Goal: Check status: Check status

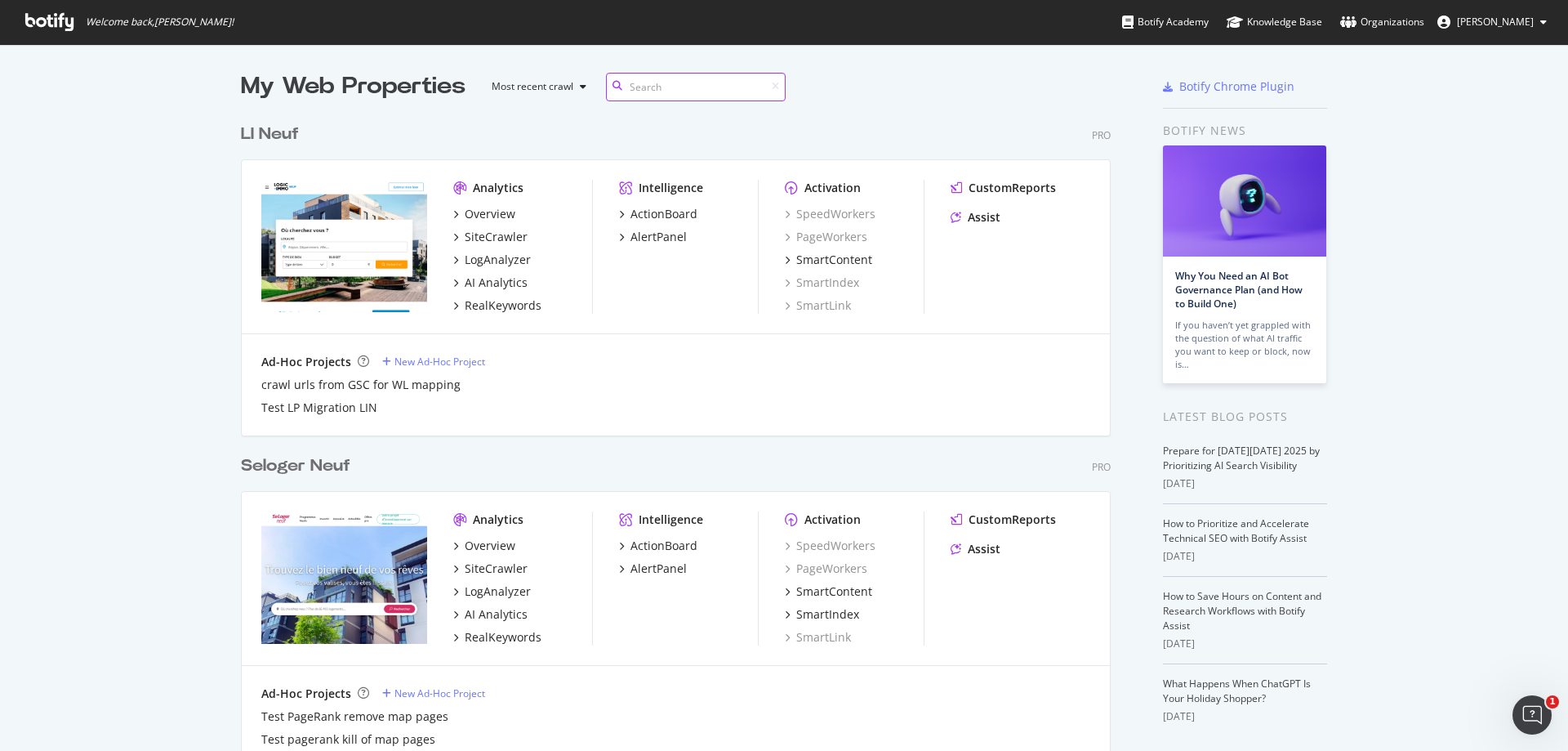
click at [699, 92] on input at bounding box center [695, 87] width 180 height 29
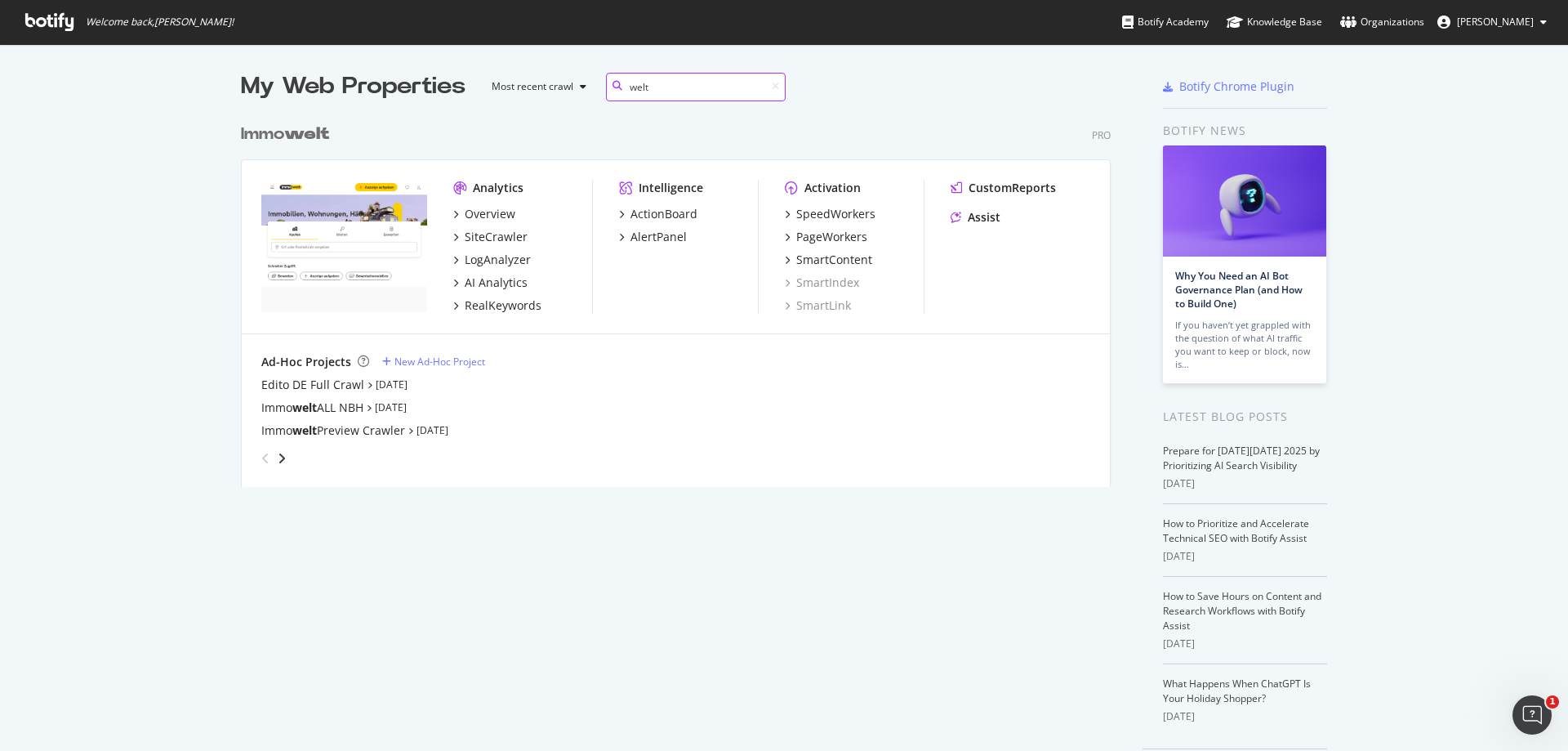
scroll to position [372, 871]
type input "welt"
click at [841, 237] on div "PageWorkers" at bounding box center [831, 236] width 71 height 16
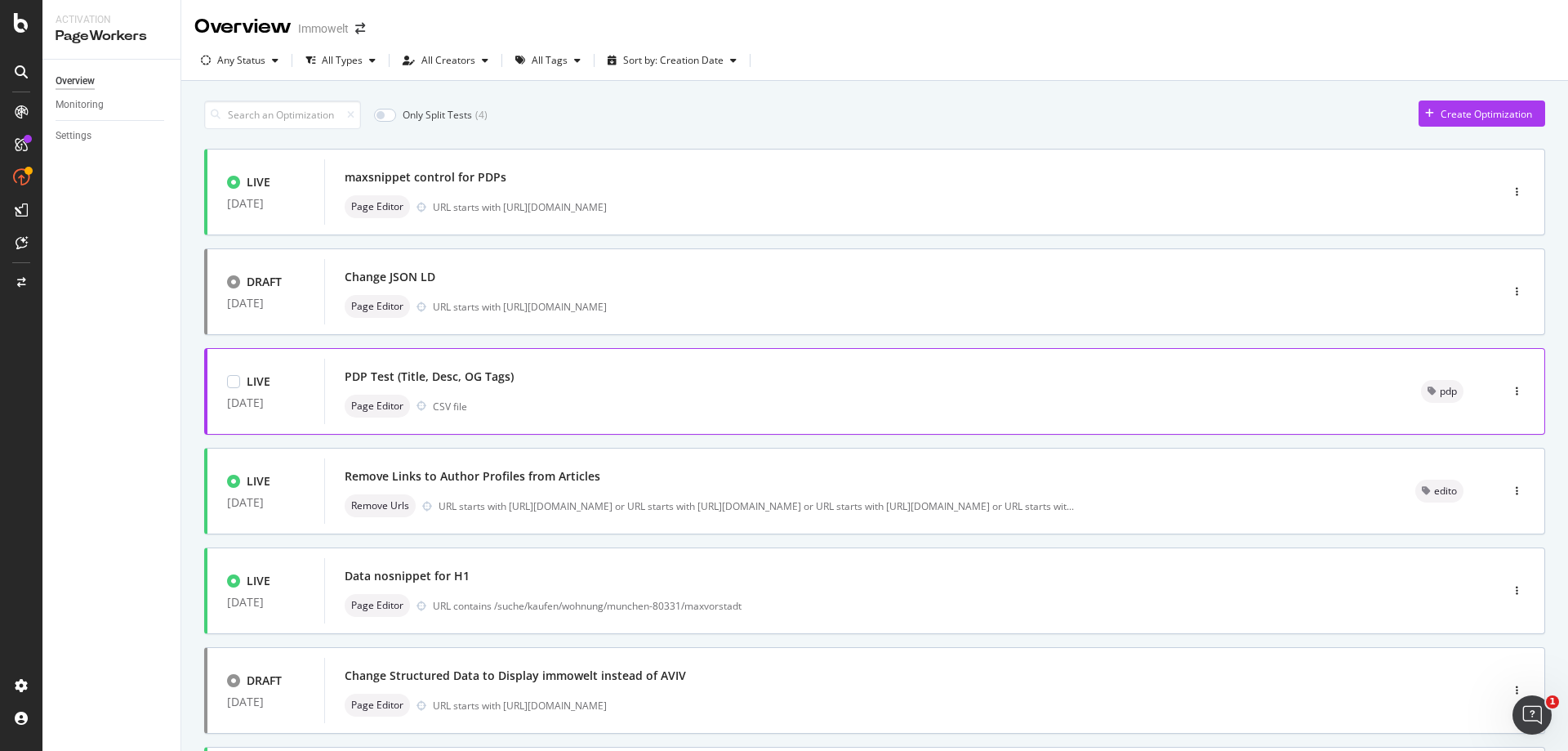
click at [775, 395] on div "Page Editor CSV file" at bounding box center [863, 406] width 1037 height 23
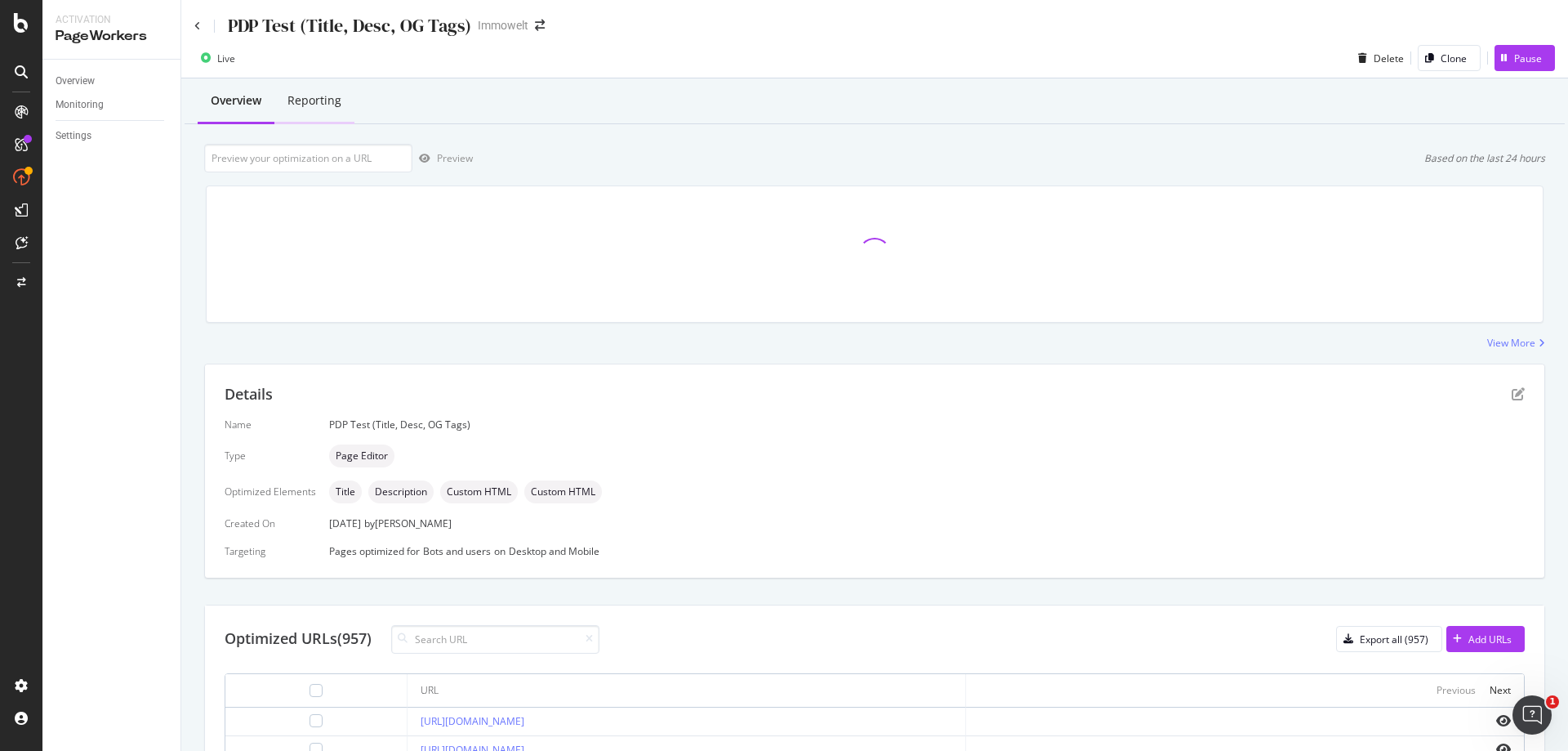
click at [324, 106] on div "Reporting" at bounding box center [314, 100] width 54 height 16
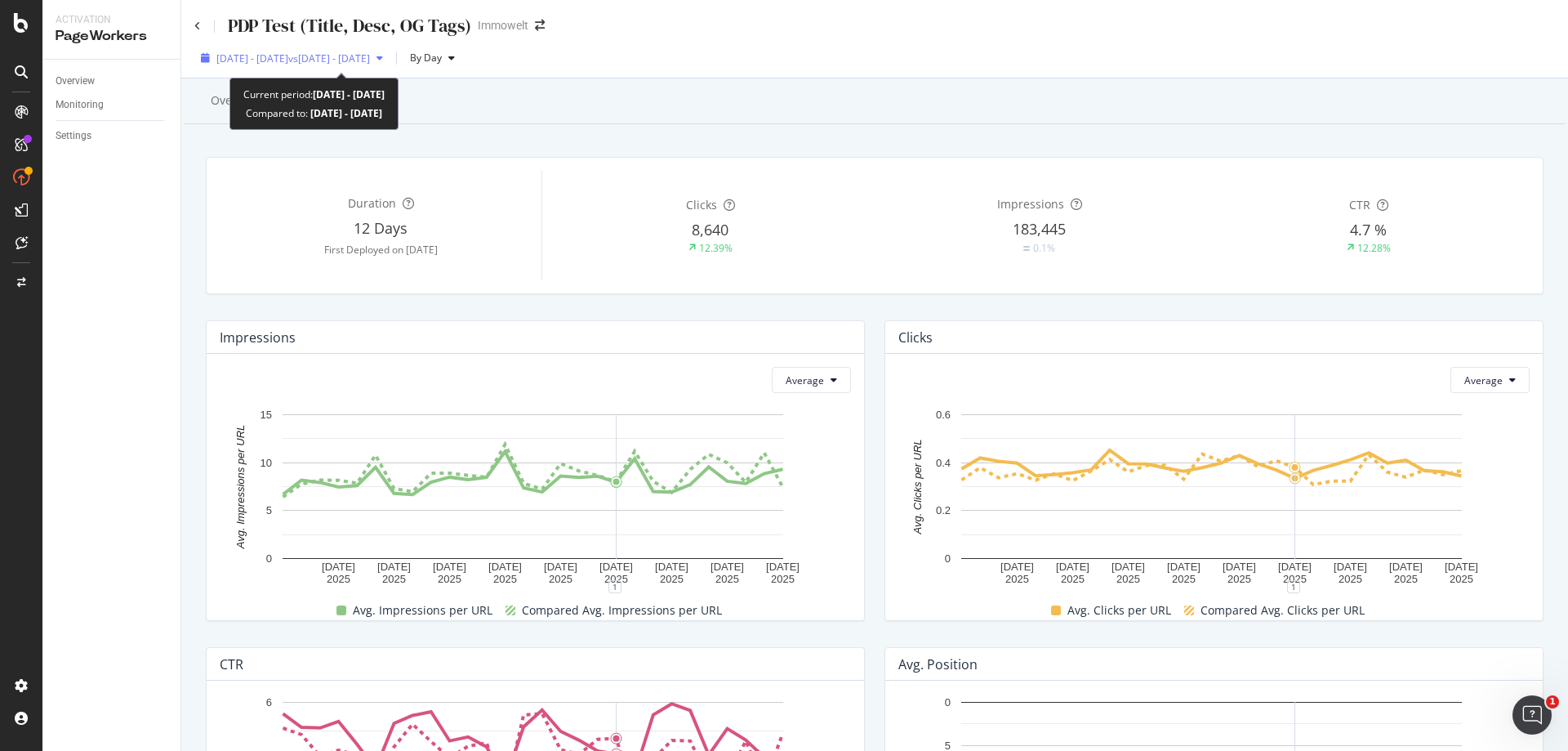
click at [309, 49] on div "[DATE] - [DATE] vs [DATE] - [DATE]" at bounding box center [292, 57] width 195 height 24
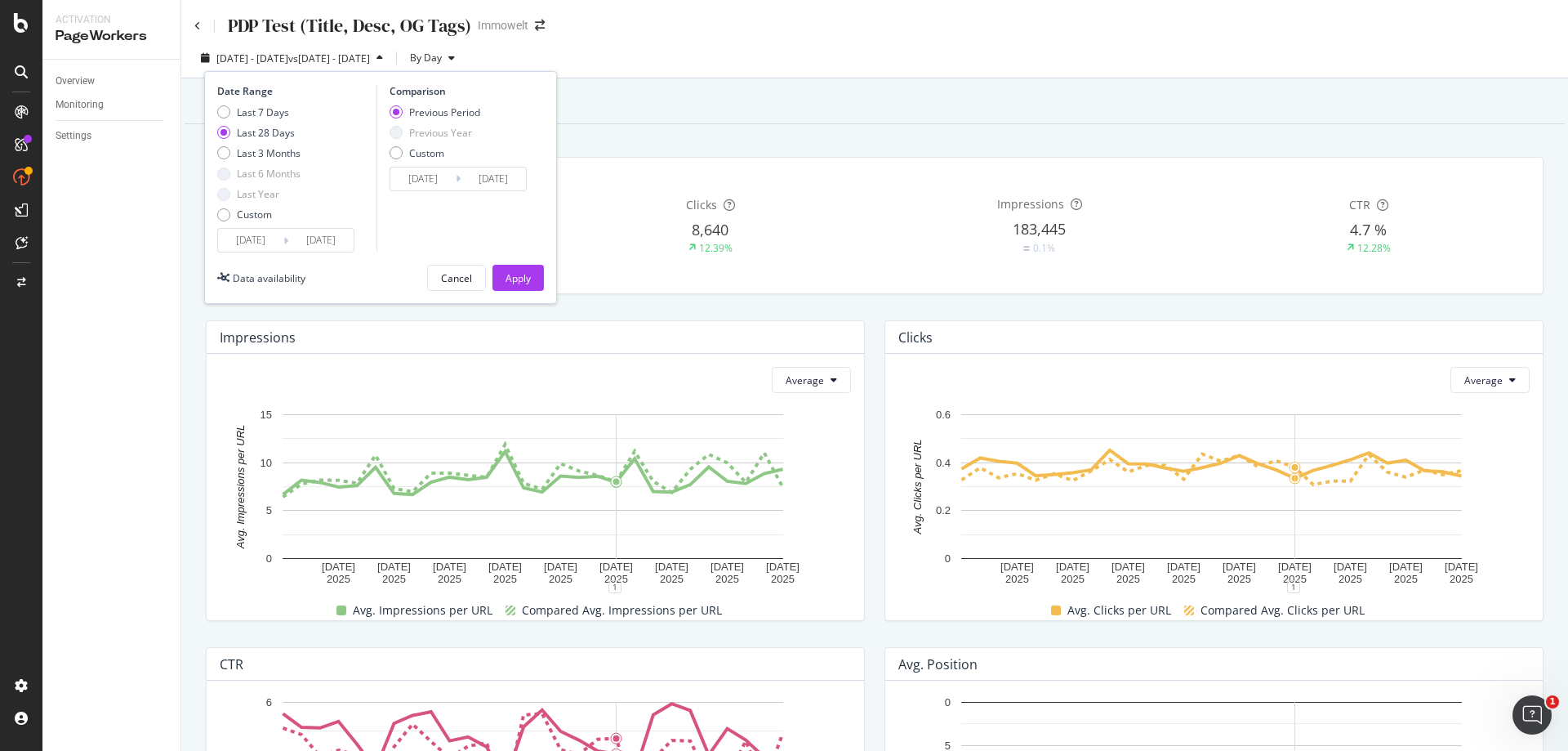
click at [249, 232] on input "[DATE]" at bounding box center [251, 240] width 66 height 23
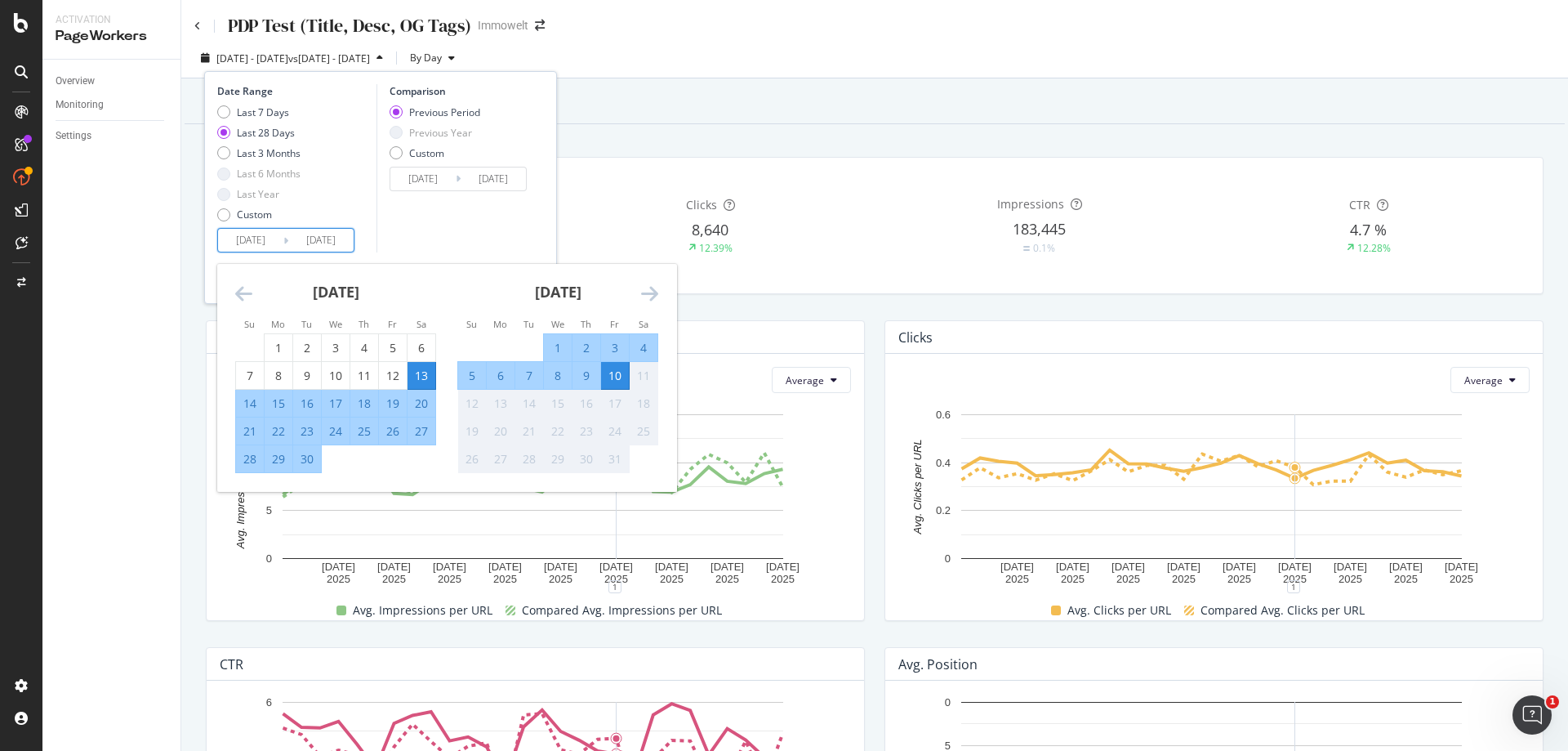
click at [243, 289] on icon "Move backward to switch to the previous month." at bounding box center [244, 293] width 17 height 19
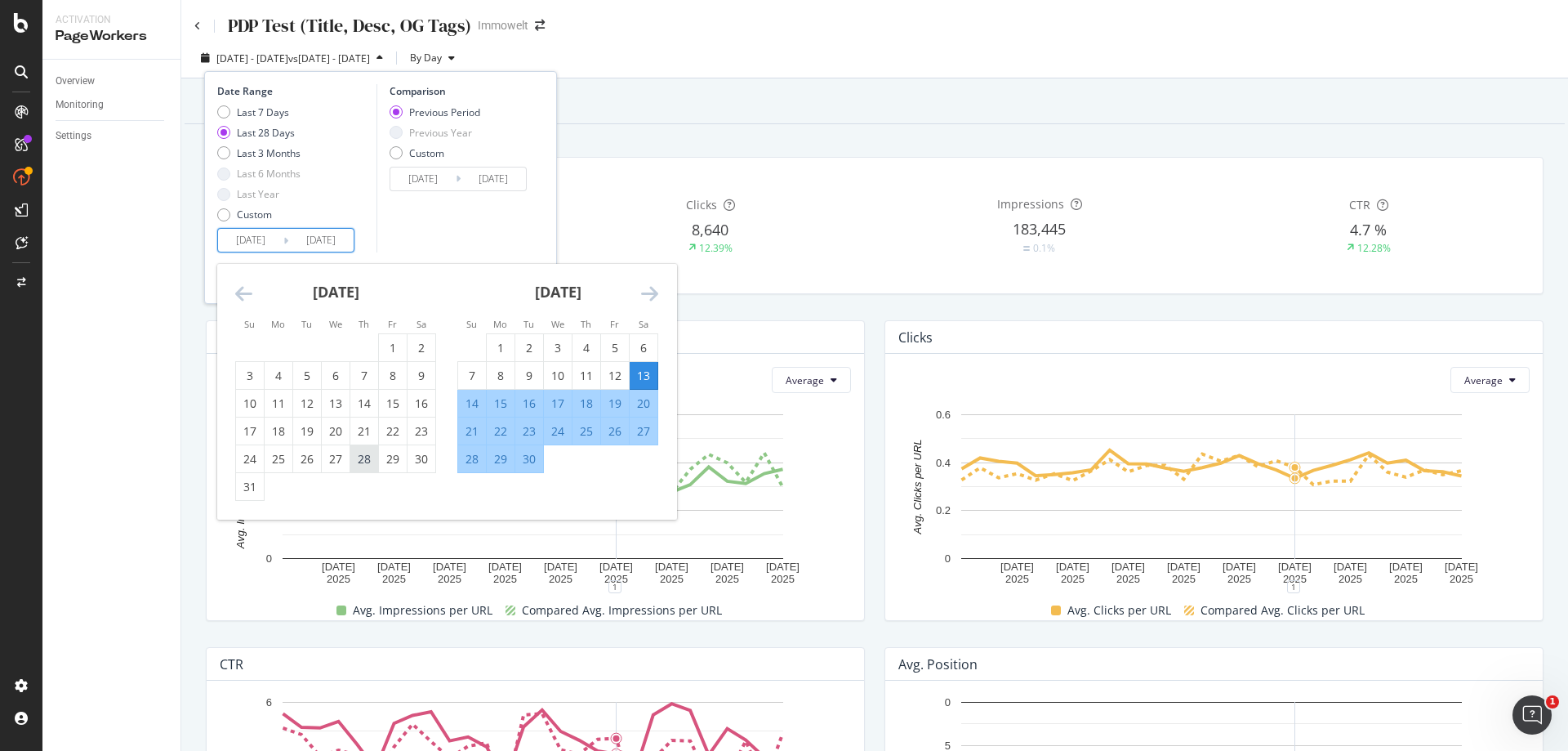
click at [362, 459] on div "28" at bounding box center [364, 459] width 28 height 16
type input "[DATE]"
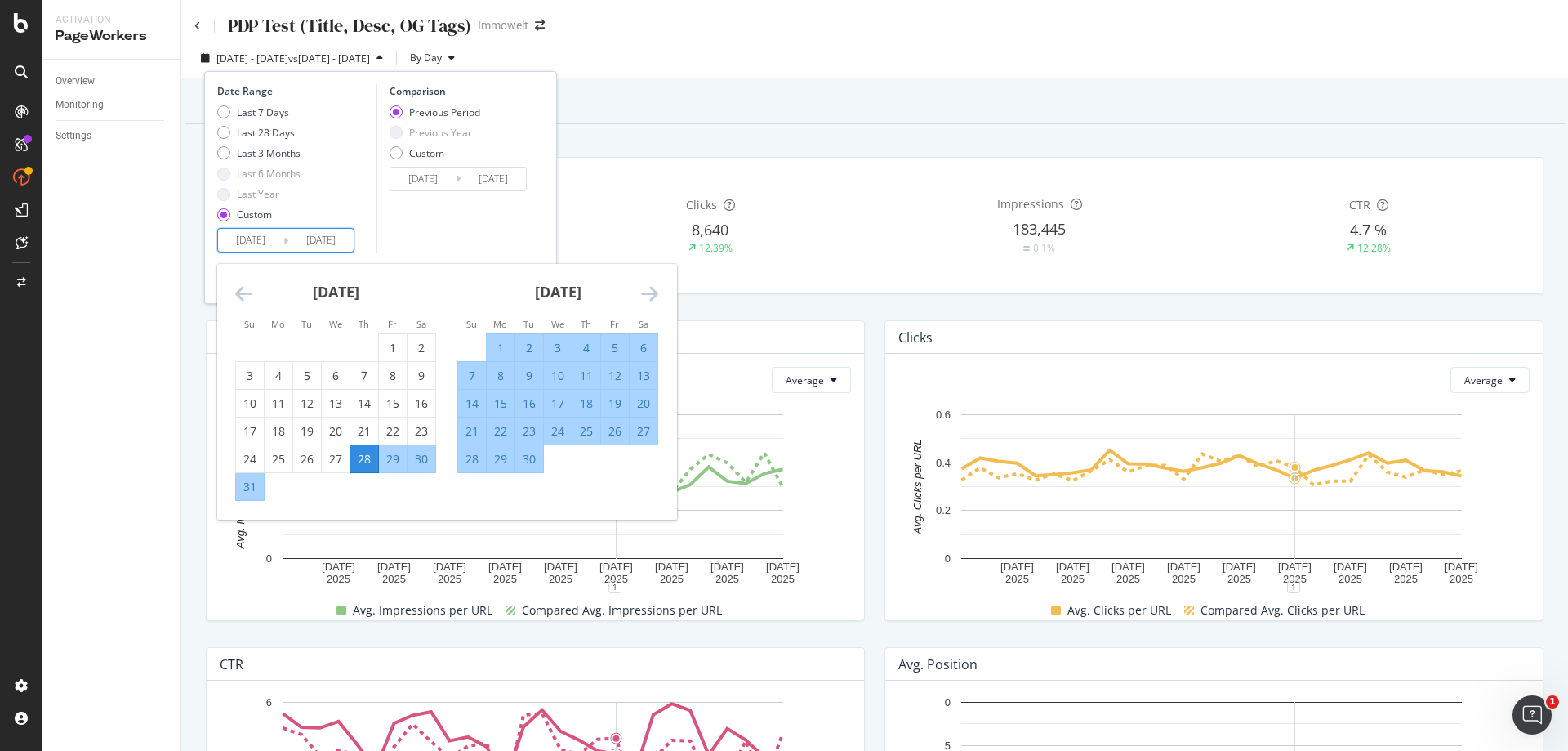
click at [490, 231] on div "Comparison Previous Period Previous Year Custom [DATE] Navigate forward to inte…" at bounding box center [454, 168] width 155 height 168
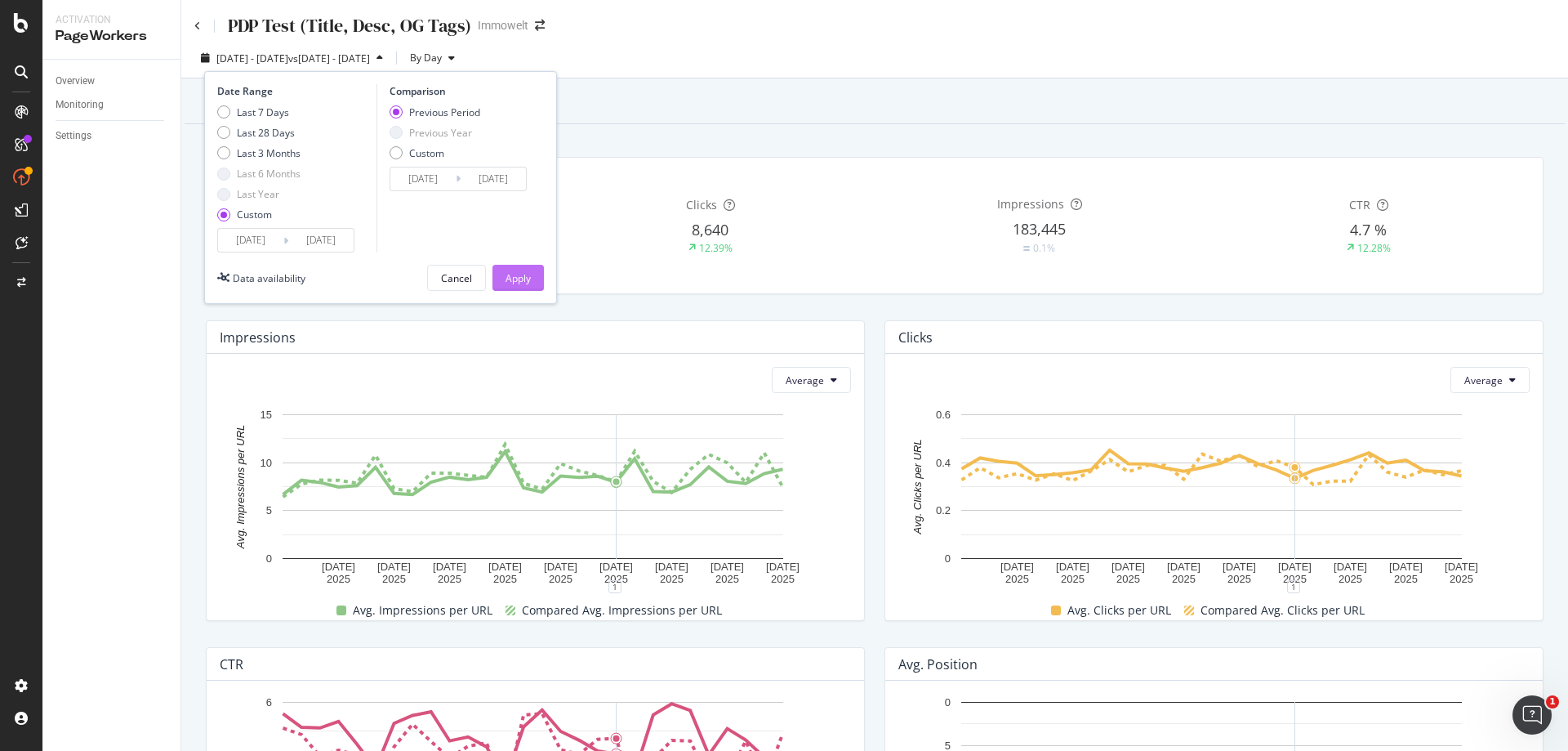
click at [516, 275] on div "Apply" at bounding box center [518, 278] width 25 height 14
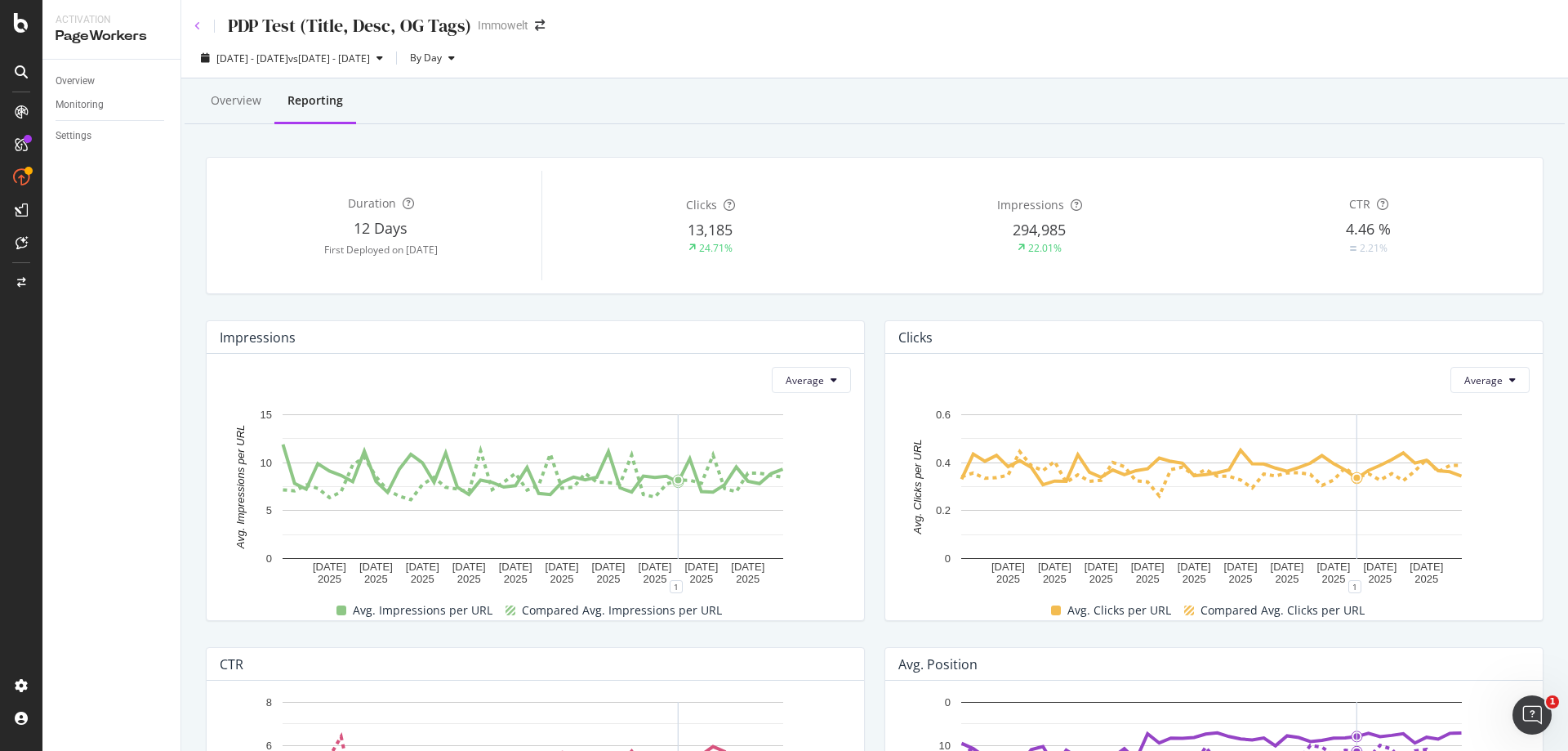
click at [199, 30] on icon at bounding box center [197, 26] width 7 height 10
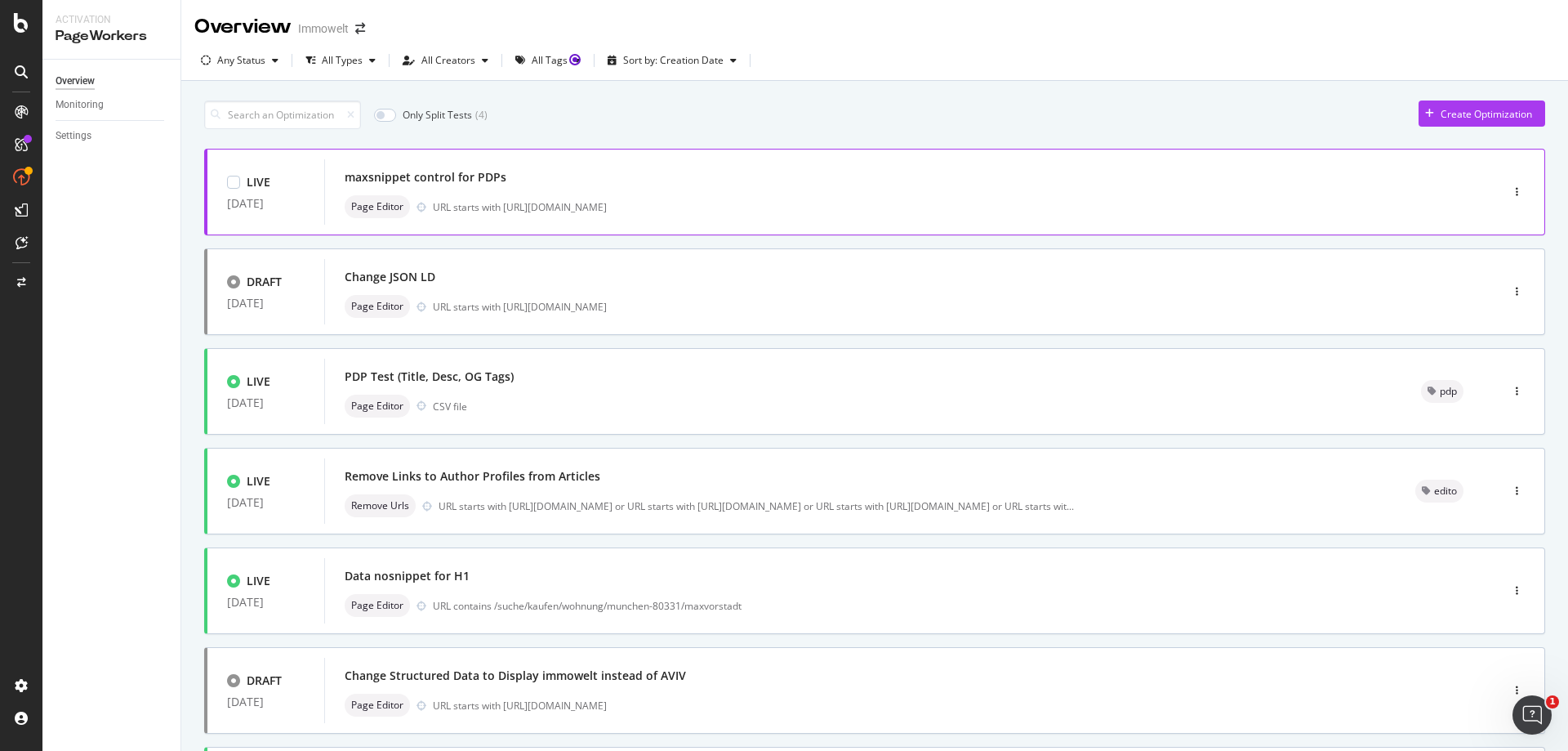
click at [824, 181] on div "maxsnippet control for PDPs" at bounding box center [887, 177] width 1086 height 23
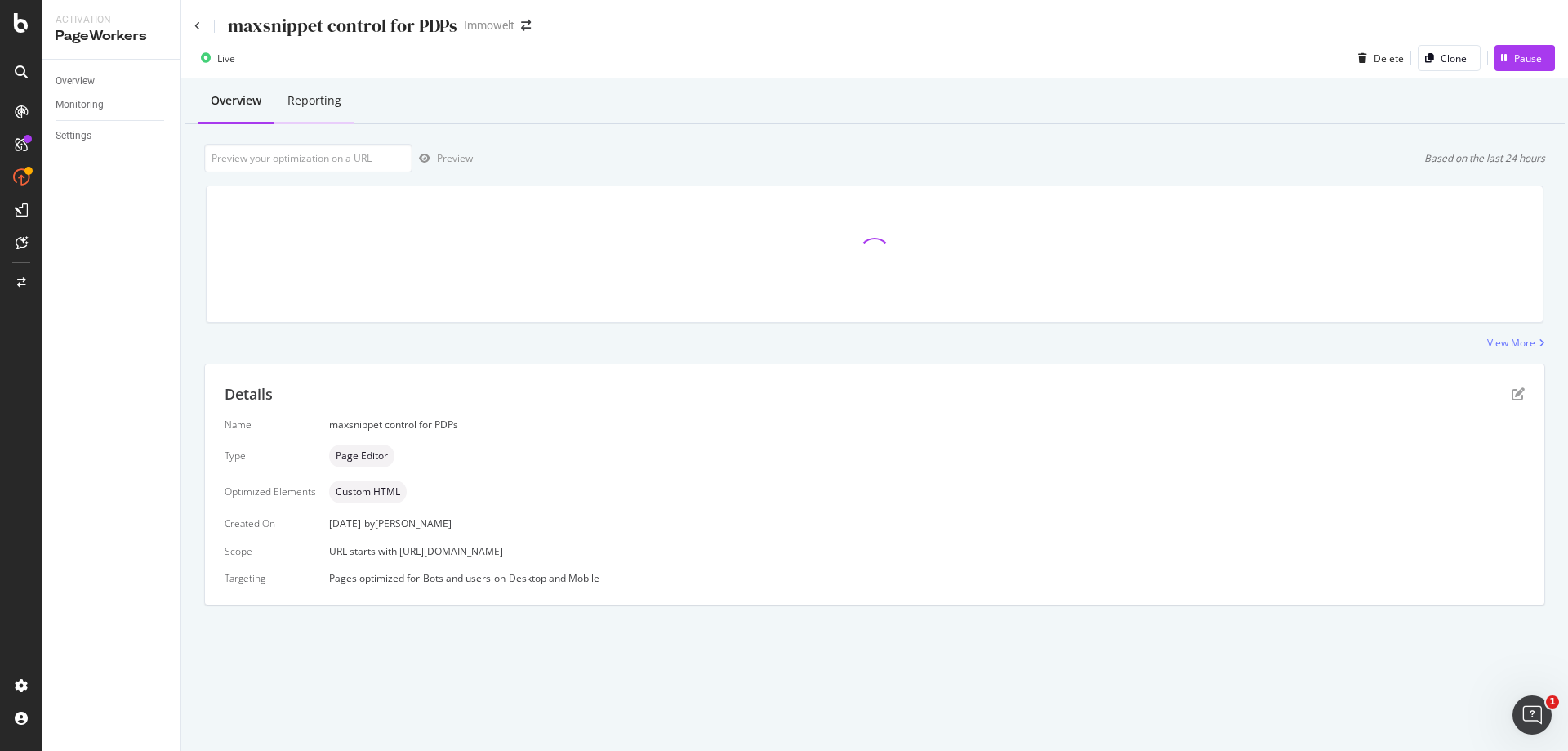
click at [332, 105] on div "Reporting" at bounding box center [314, 100] width 54 height 16
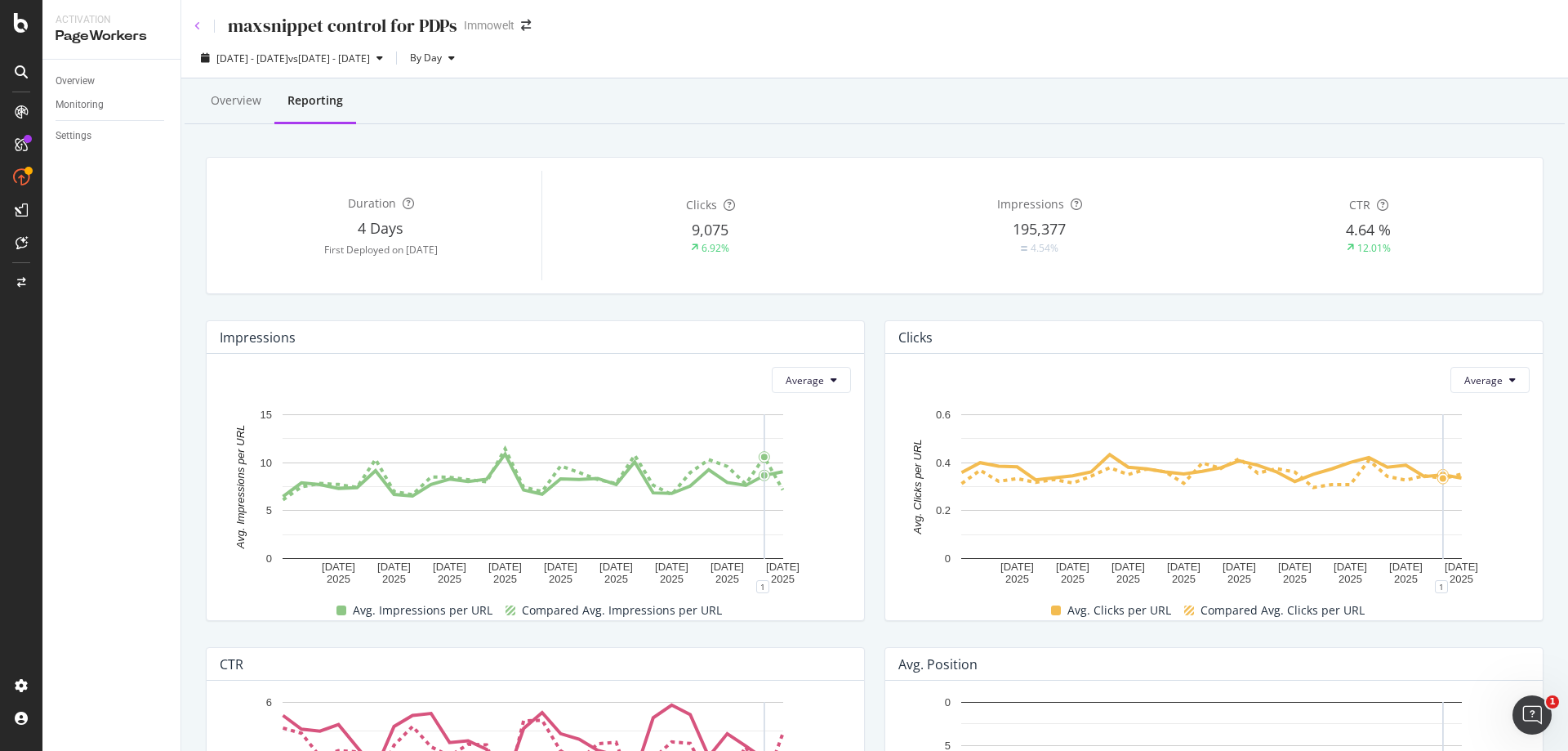
click at [199, 24] on icon at bounding box center [197, 26] width 7 height 10
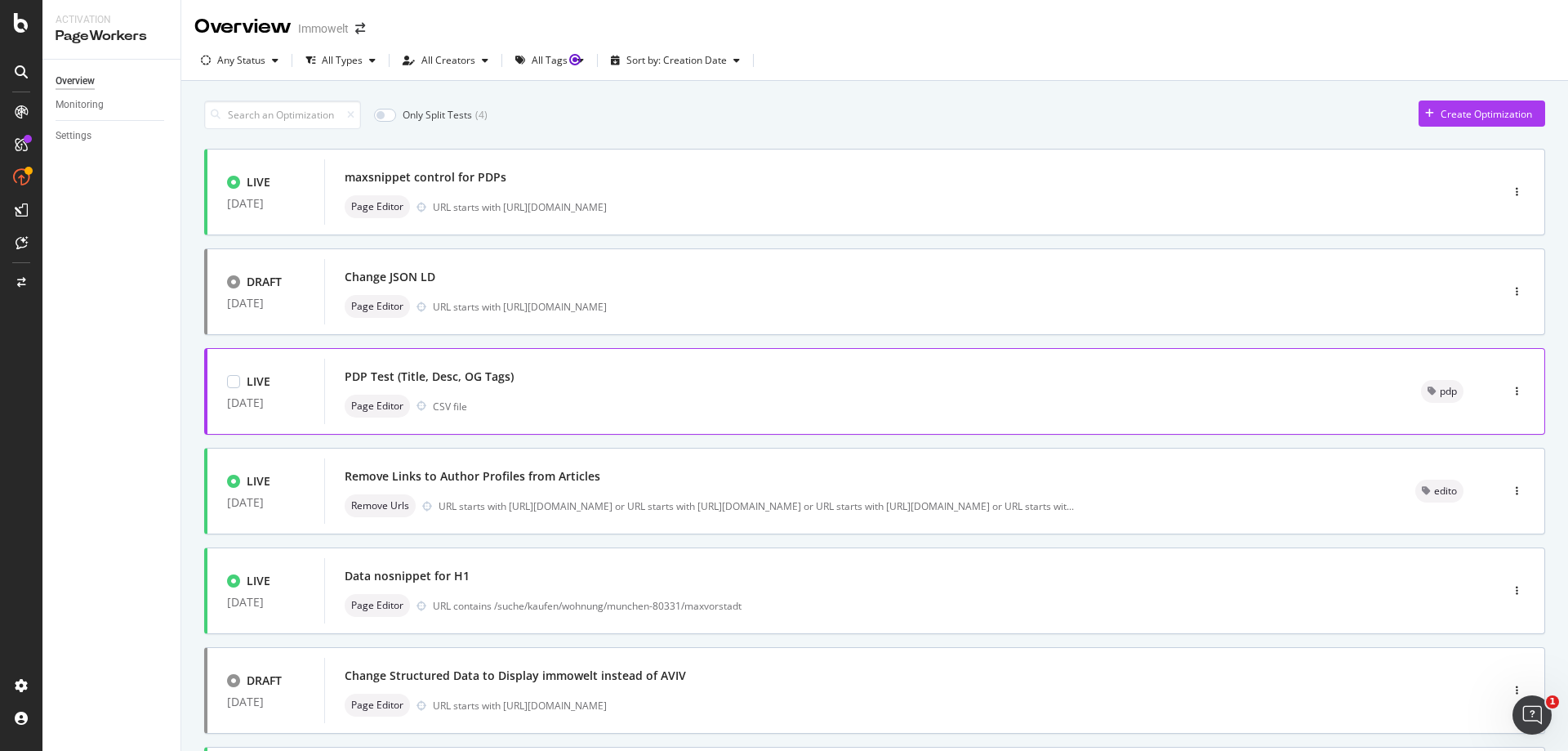
click at [869, 371] on div "PDP Test (Title, Desc, OG Tags)" at bounding box center [863, 376] width 1037 height 23
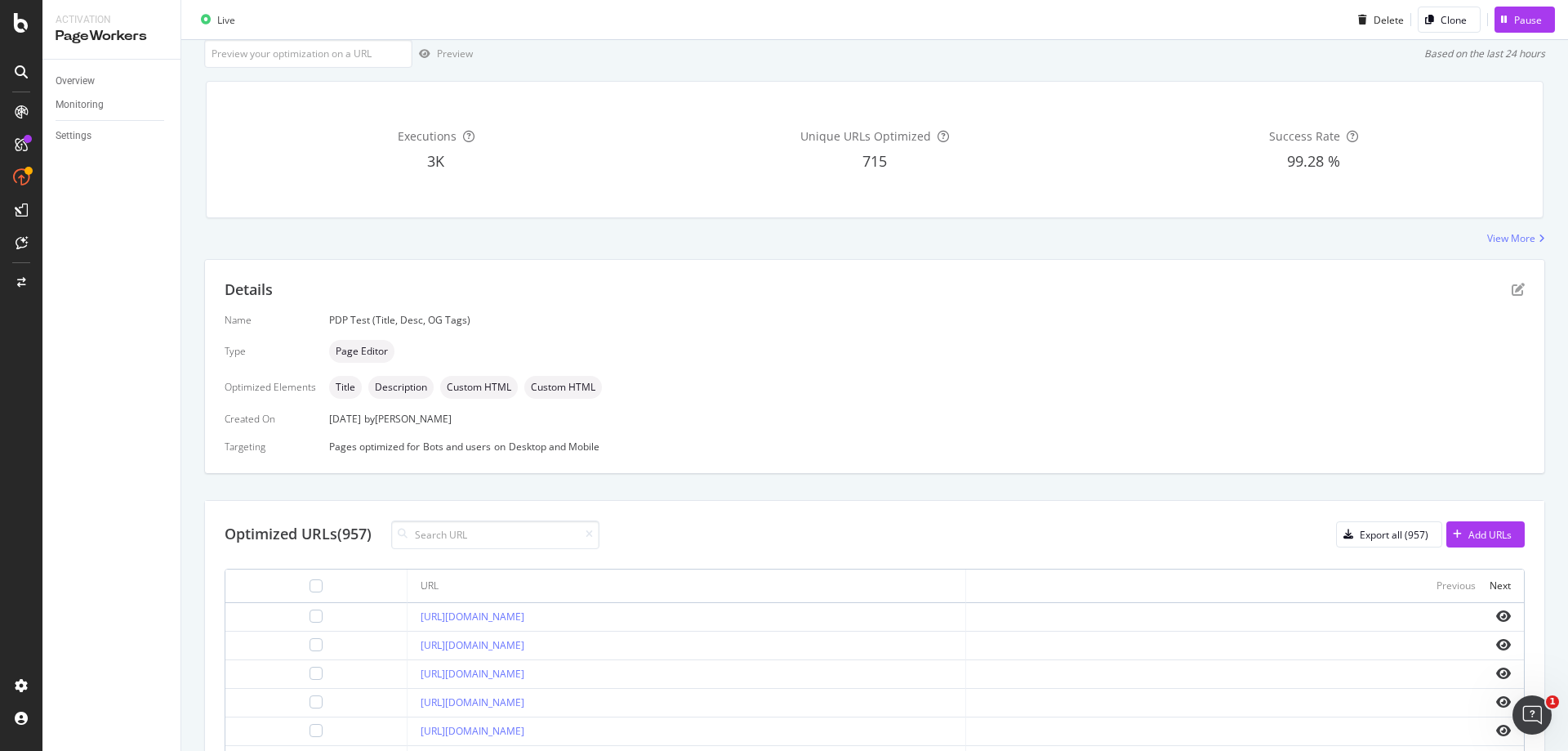
scroll to position [464, 0]
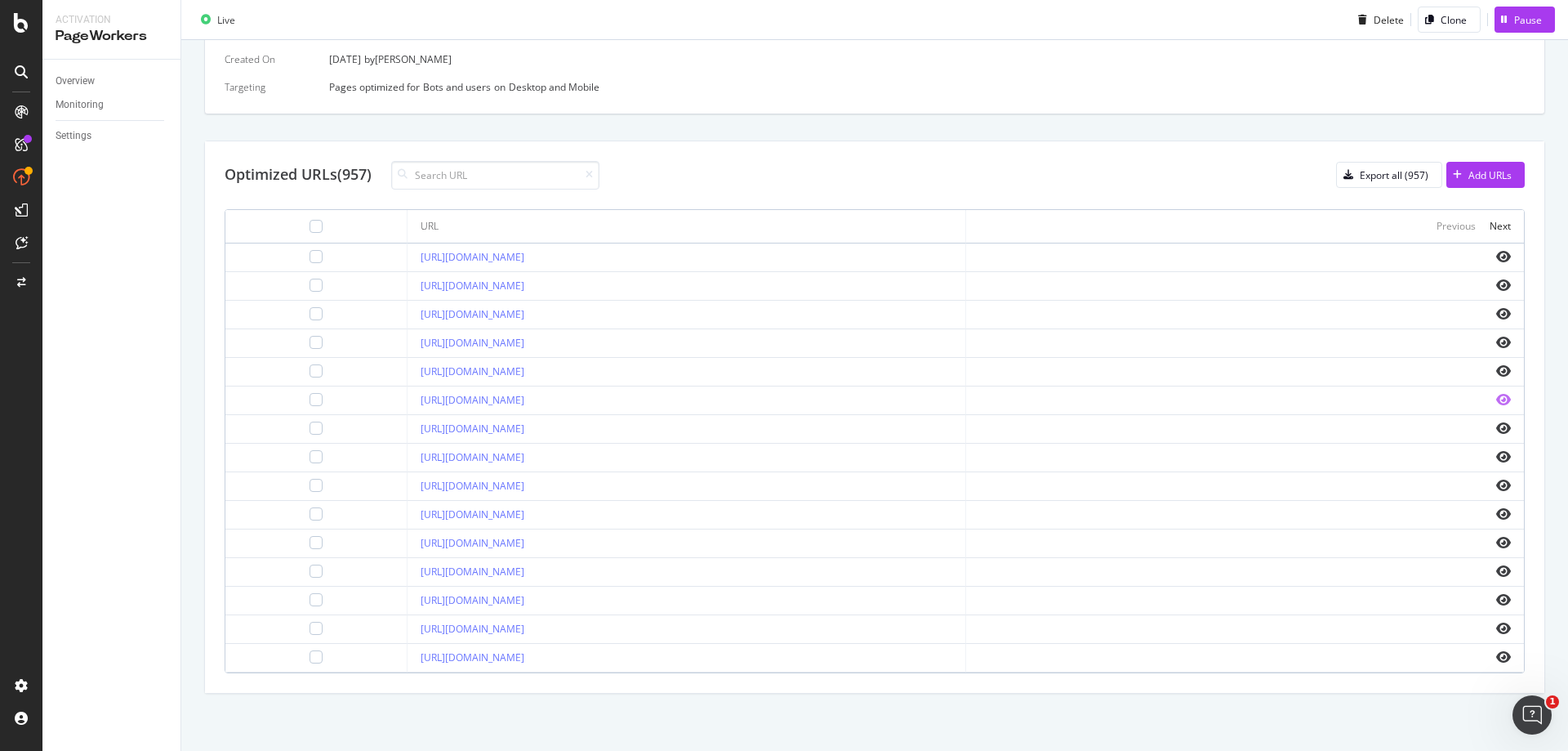
click at [1495, 401] on icon "eye" at bounding box center [1502, 400] width 15 height 14
click at [1495, 338] on icon "eye" at bounding box center [1502, 343] width 15 height 14
click at [1495, 633] on icon "eye" at bounding box center [1502, 628] width 15 height 14
click at [1496, 285] on icon "eye" at bounding box center [1502, 285] width 15 height 14
click at [1490, 223] on div "Next" at bounding box center [1500, 225] width 21 height 14
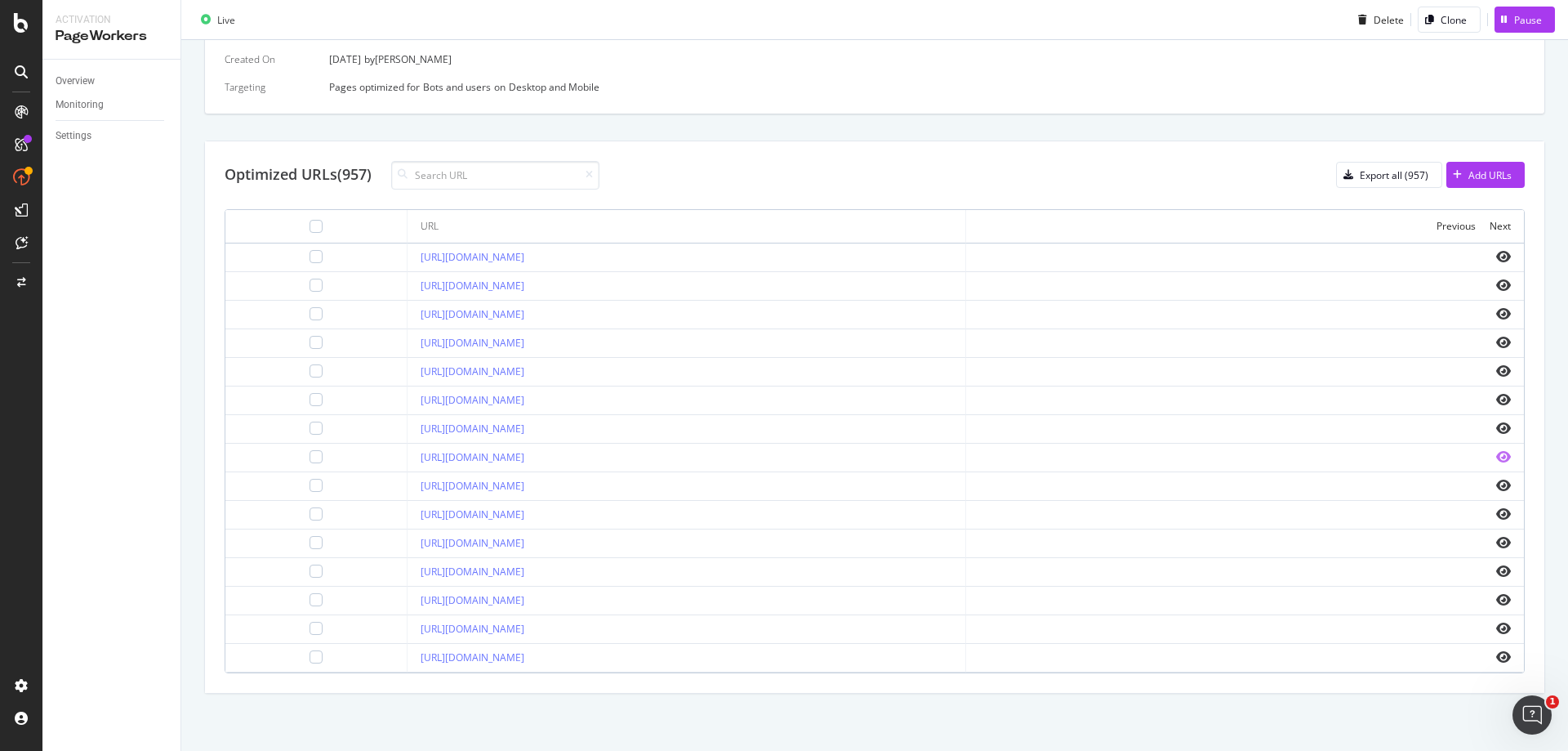
click at [1495, 456] on icon "eye" at bounding box center [1502, 457] width 15 height 14
click at [1495, 338] on icon "eye" at bounding box center [1502, 343] width 15 height 14
click at [1495, 659] on icon "eye" at bounding box center [1502, 657] width 15 height 14
click at [1492, 223] on div "Next" at bounding box center [1500, 225] width 21 height 14
click at [1495, 315] on icon "eye" at bounding box center [1502, 314] width 15 height 14
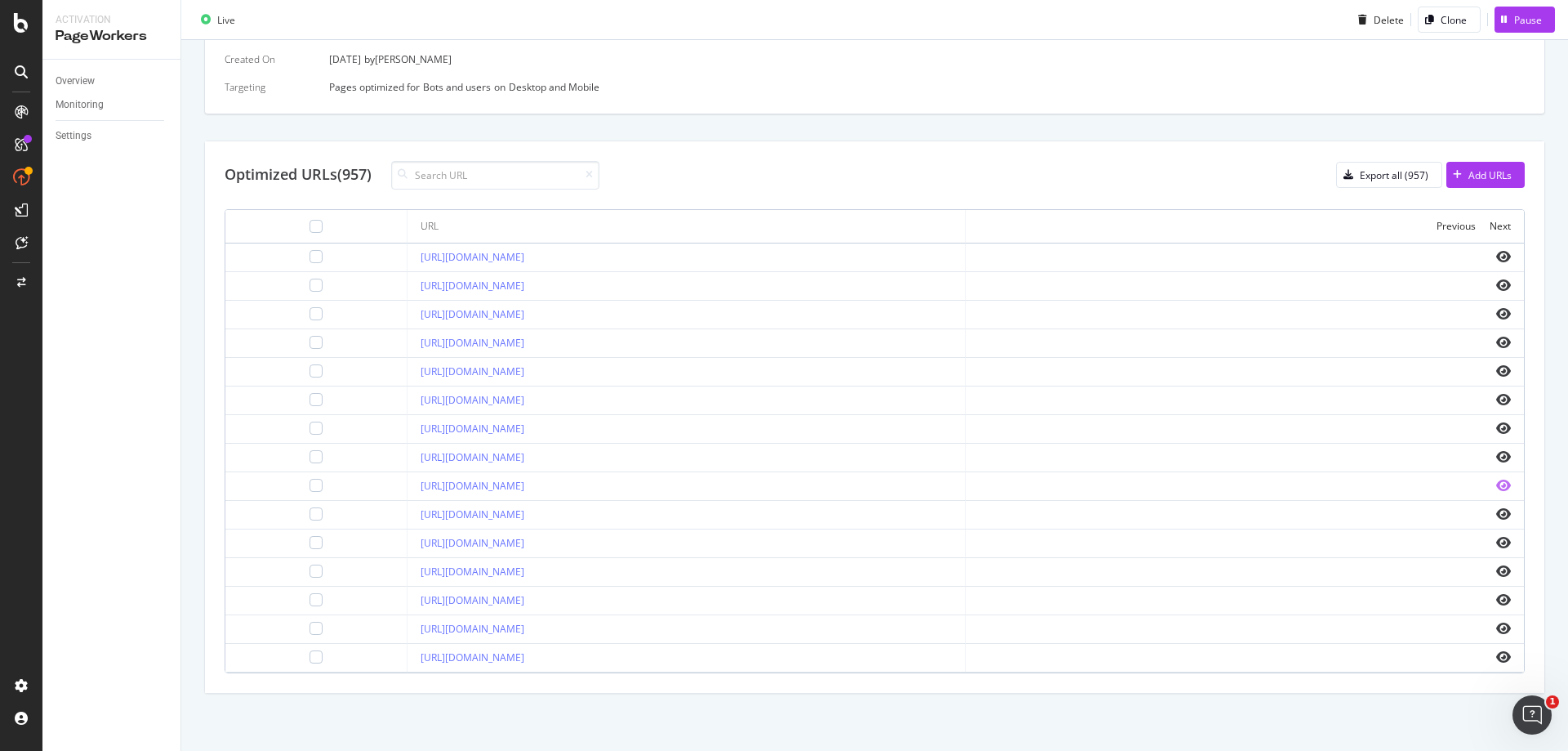
click at [1495, 487] on icon "eye" at bounding box center [1502, 486] width 15 height 14
click at [1495, 650] on icon "eye" at bounding box center [1502, 657] width 15 height 14
click at [1495, 370] on icon "eye" at bounding box center [1502, 371] width 15 height 14
click at [1495, 255] on icon "eye" at bounding box center [1502, 256] width 15 height 14
click at [1495, 595] on icon "eye" at bounding box center [1502, 600] width 15 height 14
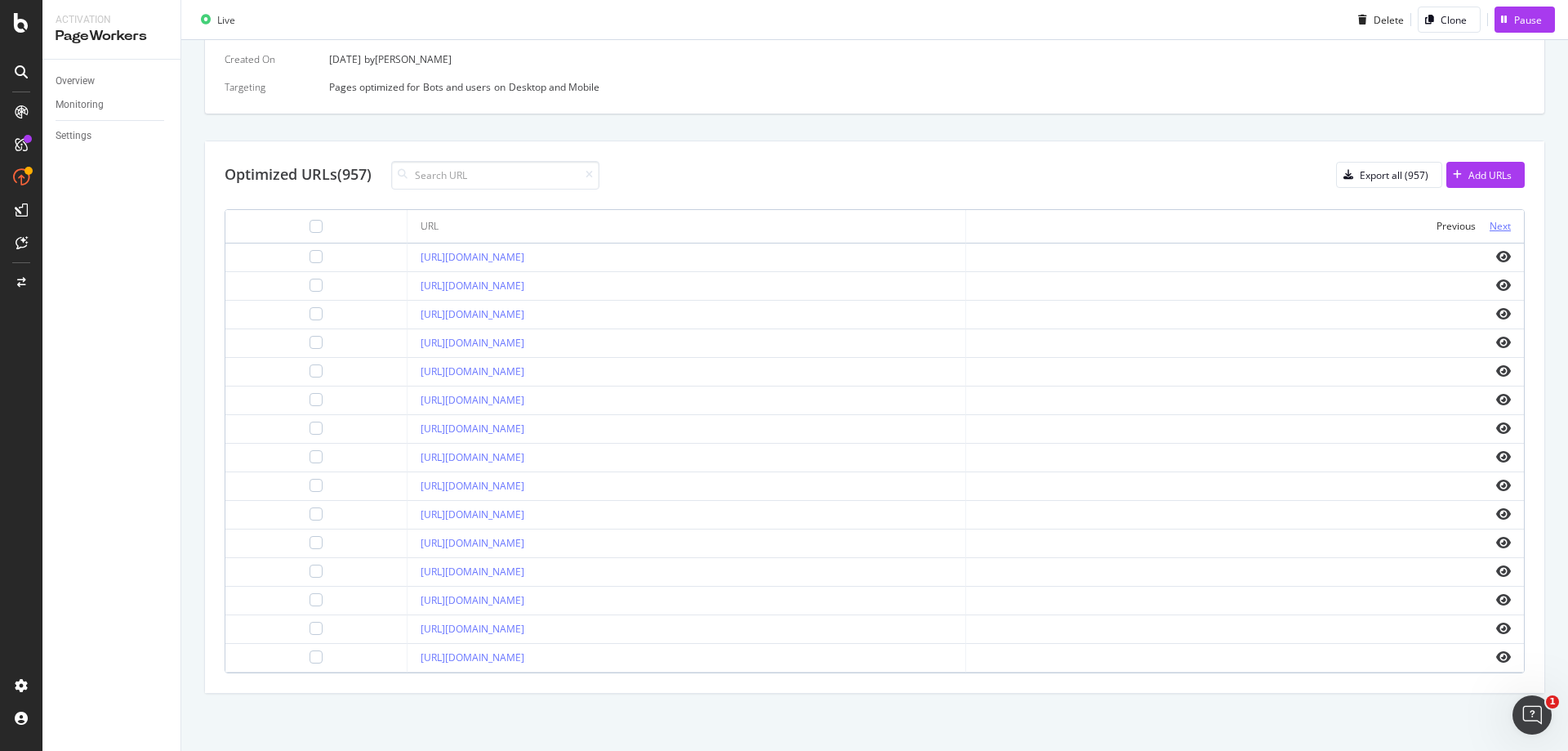
click at [1494, 225] on div "Next" at bounding box center [1500, 225] width 21 height 14
click at [1495, 433] on icon "eye" at bounding box center [1502, 429] width 15 height 14
click at [1495, 255] on icon "eye" at bounding box center [1502, 256] width 15 height 14
click at [1495, 286] on icon "eye" at bounding box center [1502, 285] width 15 height 14
click at [1495, 628] on icon "eye" at bounding box center [1502, 628] width 15 height 14
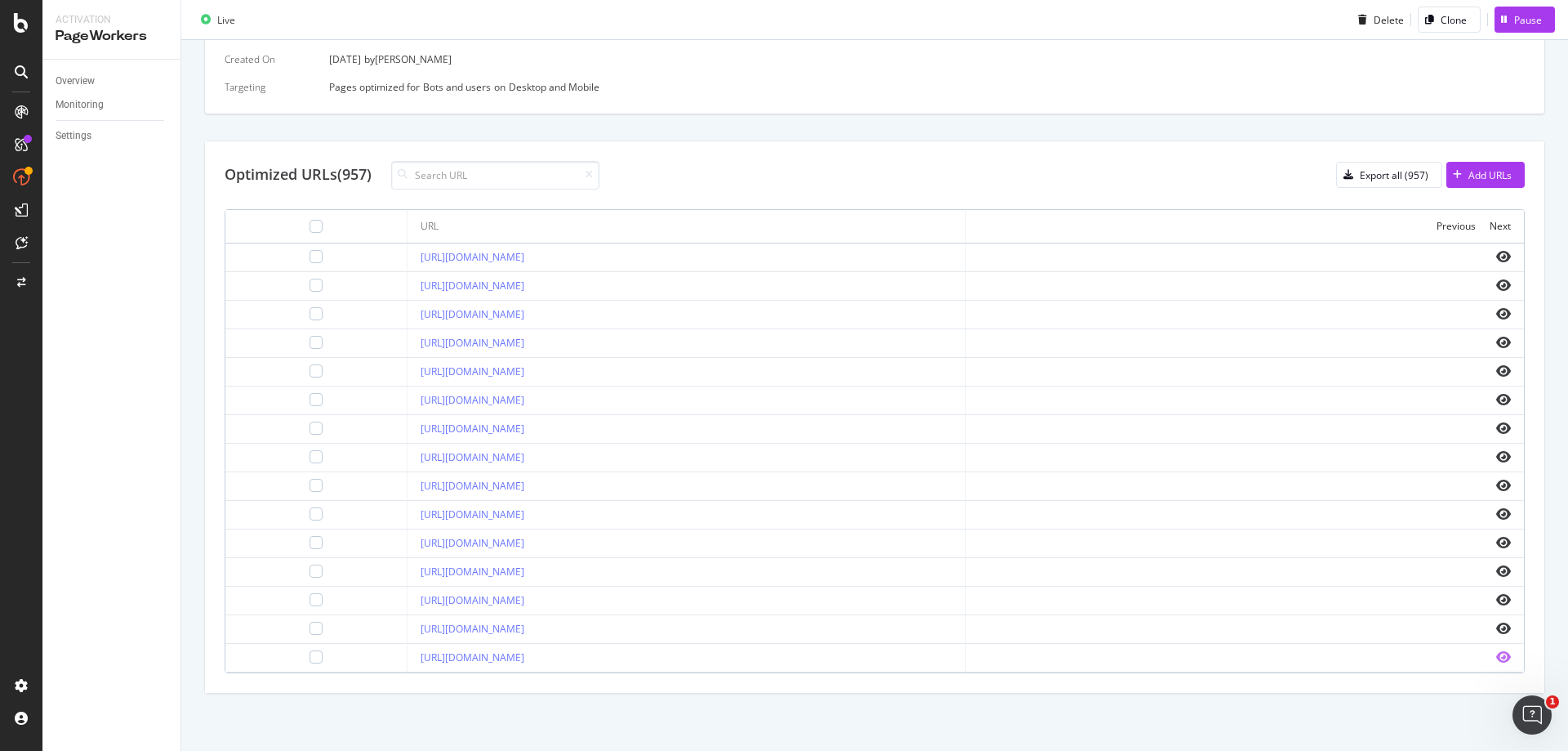
click at [1495, 658] on icon "eye" at bounding box center [1502, 657] width 15 height 14
click at [1490, 227] on div "Next" at bounding box center [1500, 225] width 21 height 14
click at [1495, 284] on icon "eye" at bounding box center [1502, 285] width 15 height 14
click at [1495, 456] on icon "eye" at bounding box center [1502, 457] width 15 height 14
click at [1495, 596] on icon "eye" at bounding box center [1502, 600] width 15 height 14
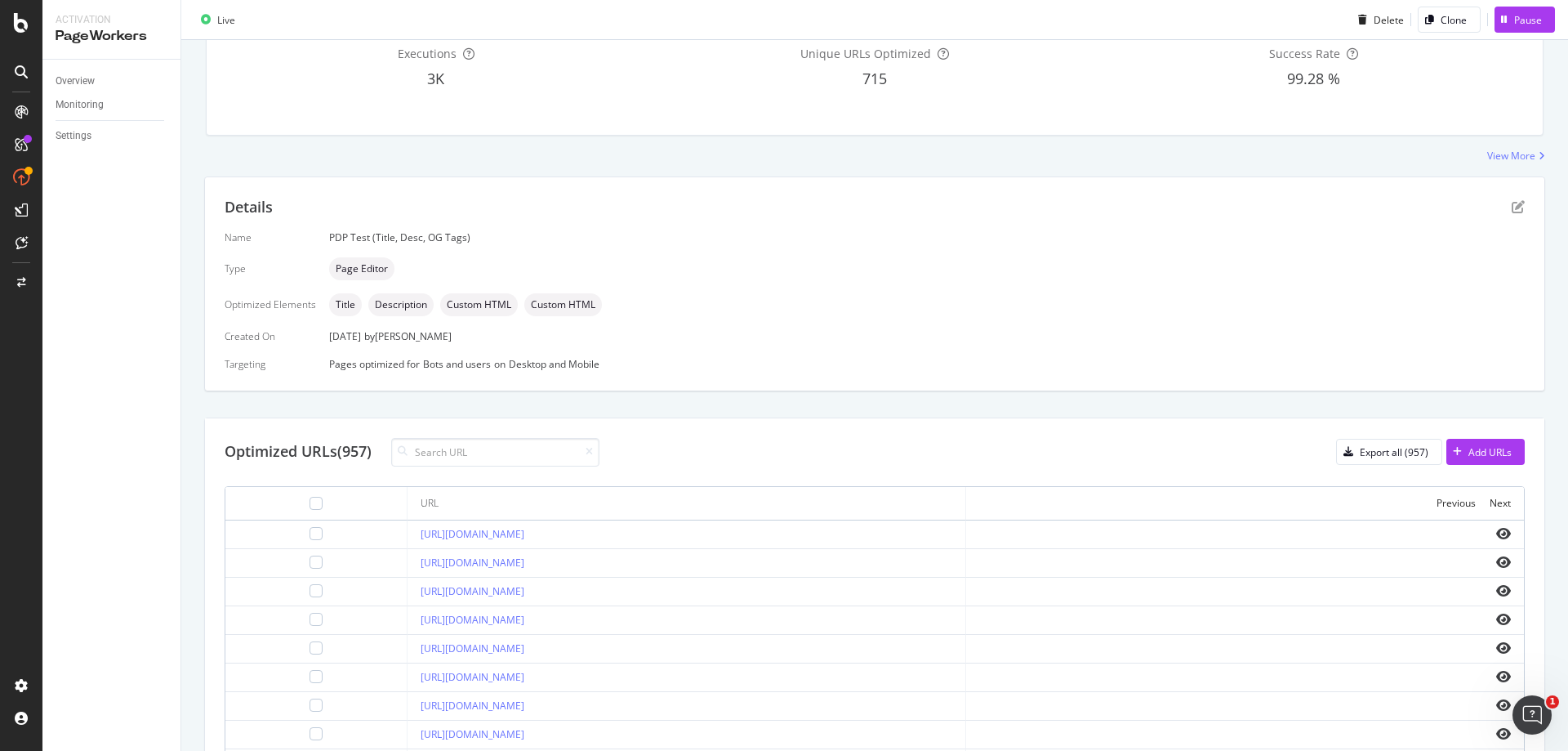
scroll to position [0, 0]
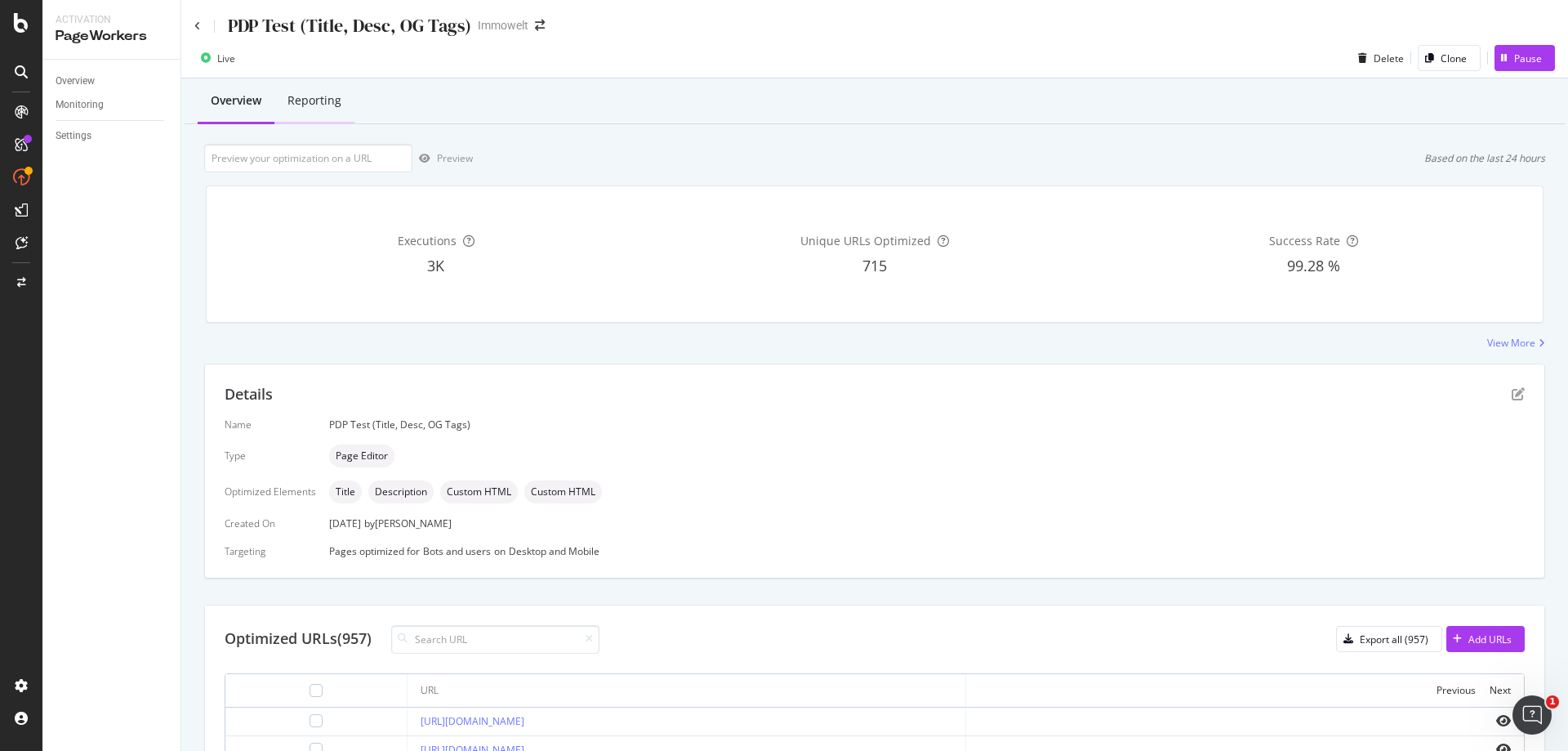
click at [311, 105] on div "Reporting" at bounding box center [314, 100] width 54 height 16
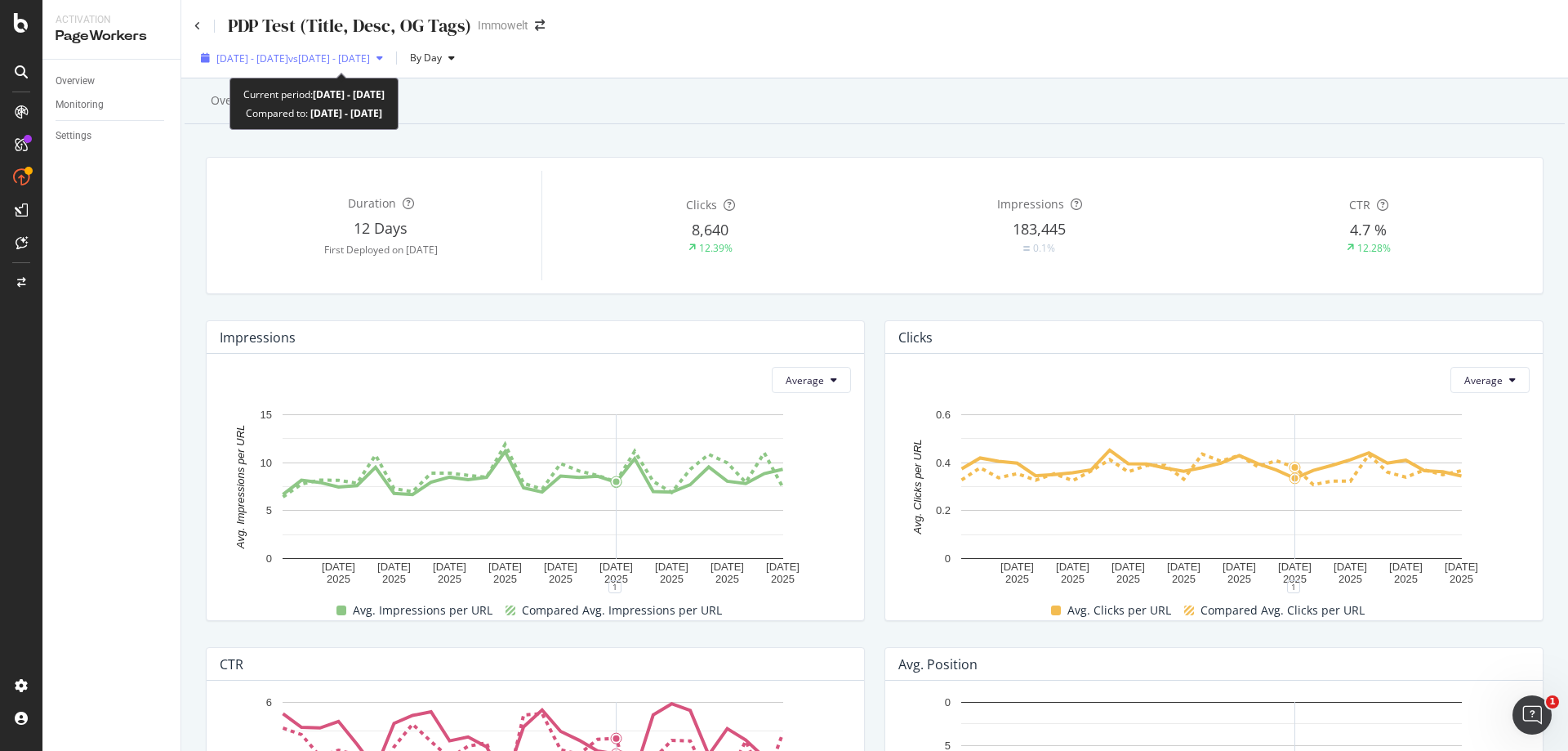
click at [288, 60] on span "[DATE] - [DATE]" at bounding box center [252, 58] width 72 height 14
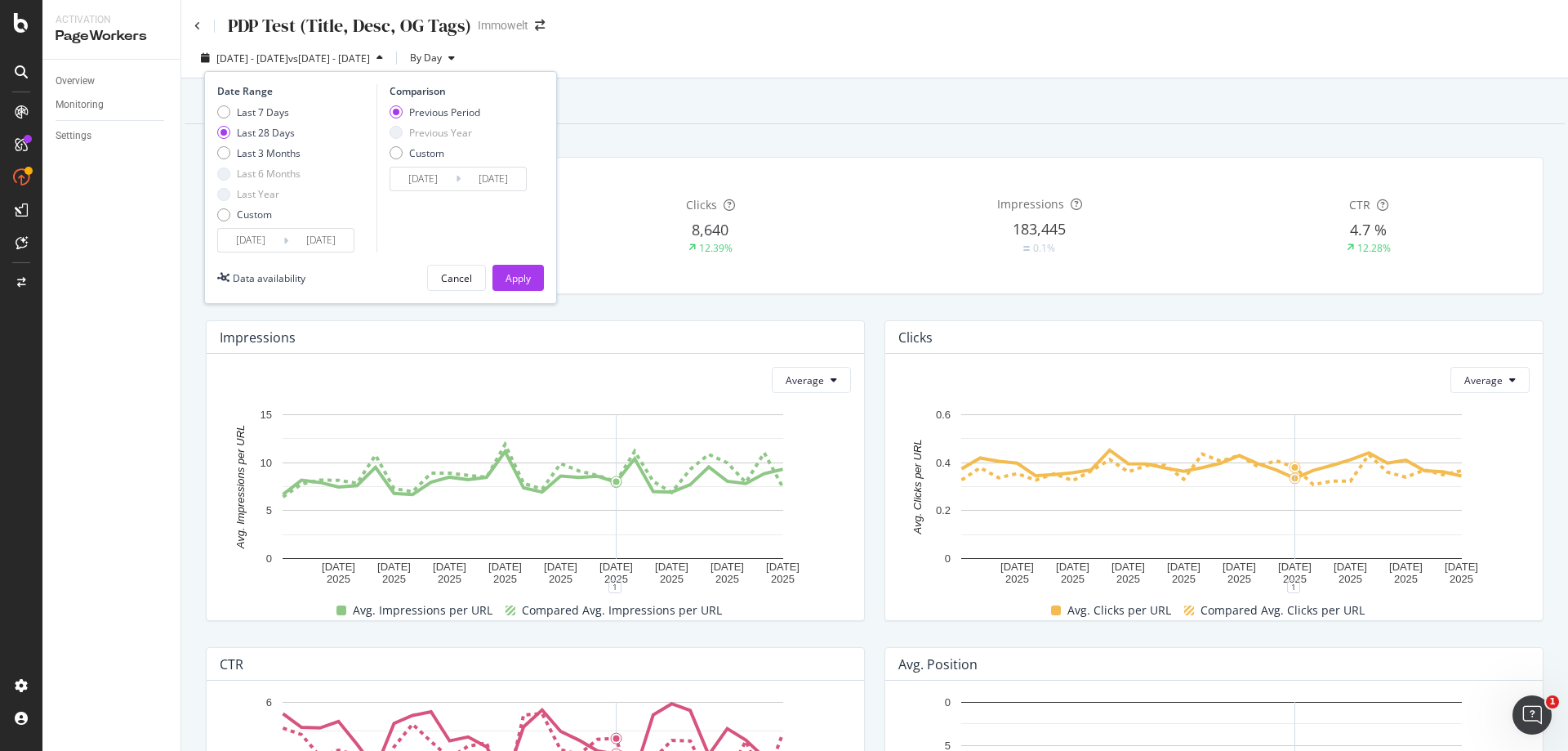
click at [257, 232] on input "[DATE]" at bounding box center [251, 240] width 66 height 23
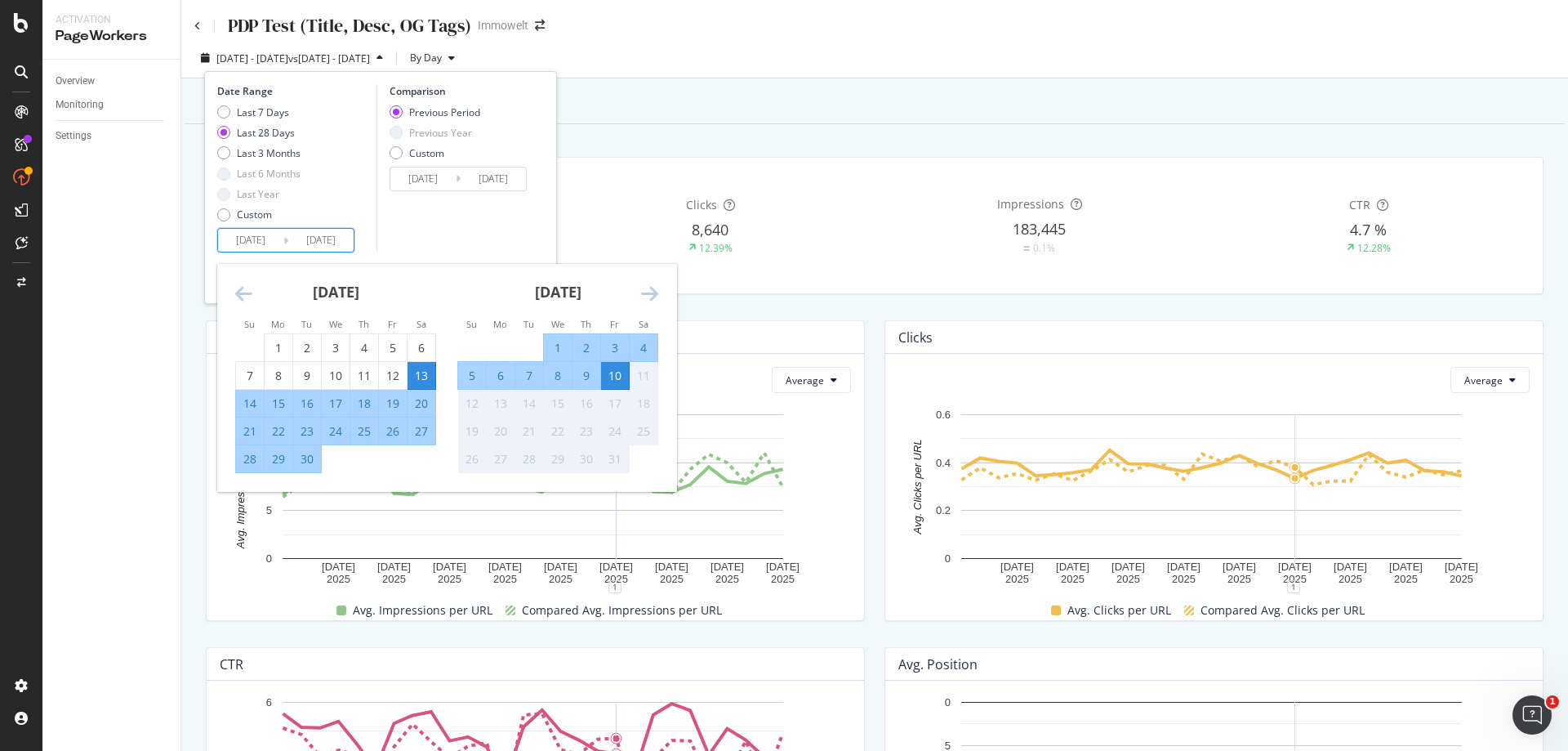
click at [246, 298] on icon "Move backward to switch to the previous month." at bounding box center [244, 293] width 17 height 19
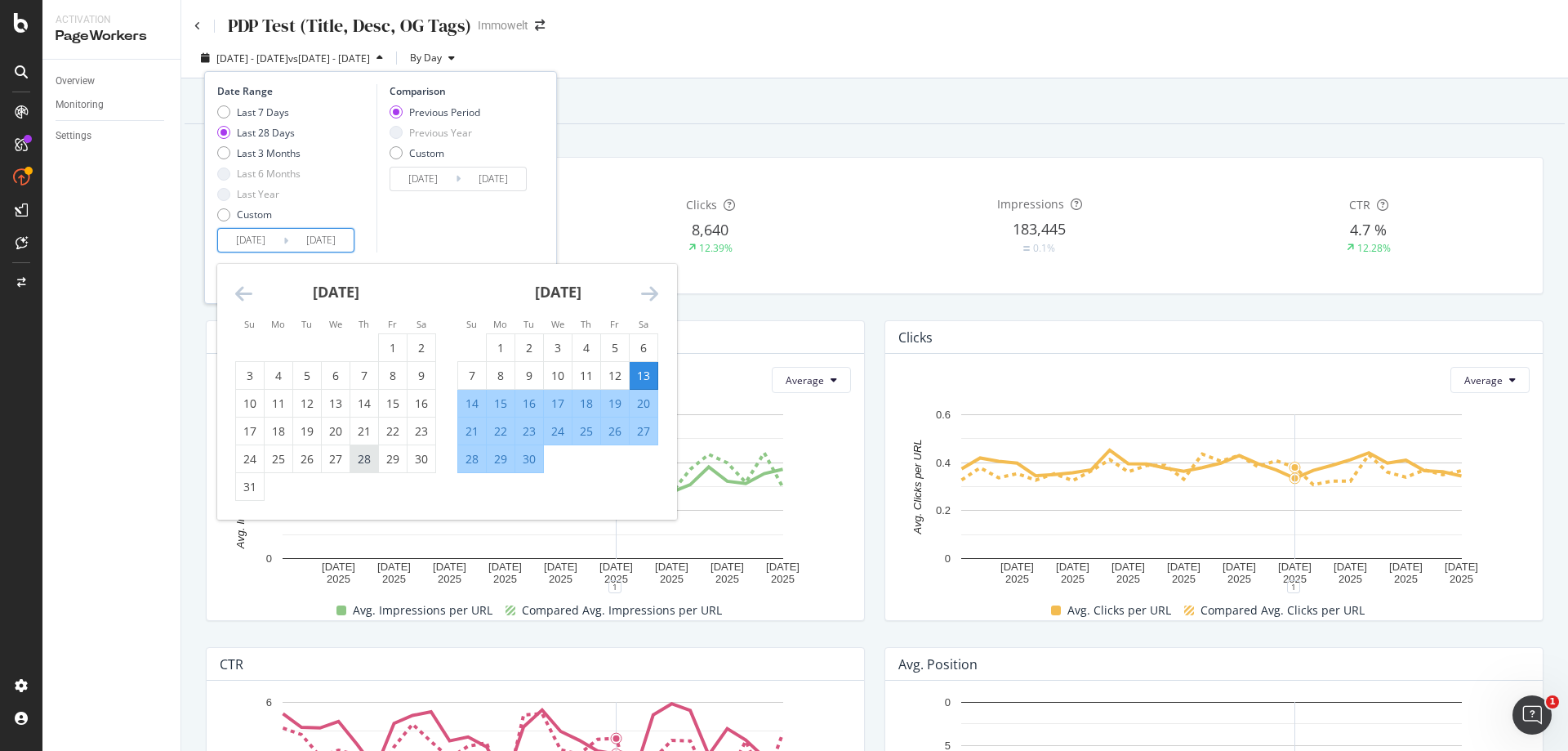
click at [369, 461] on div "28" at bounding box center [364, 459] width 28 height 16
type input "[DATE]"
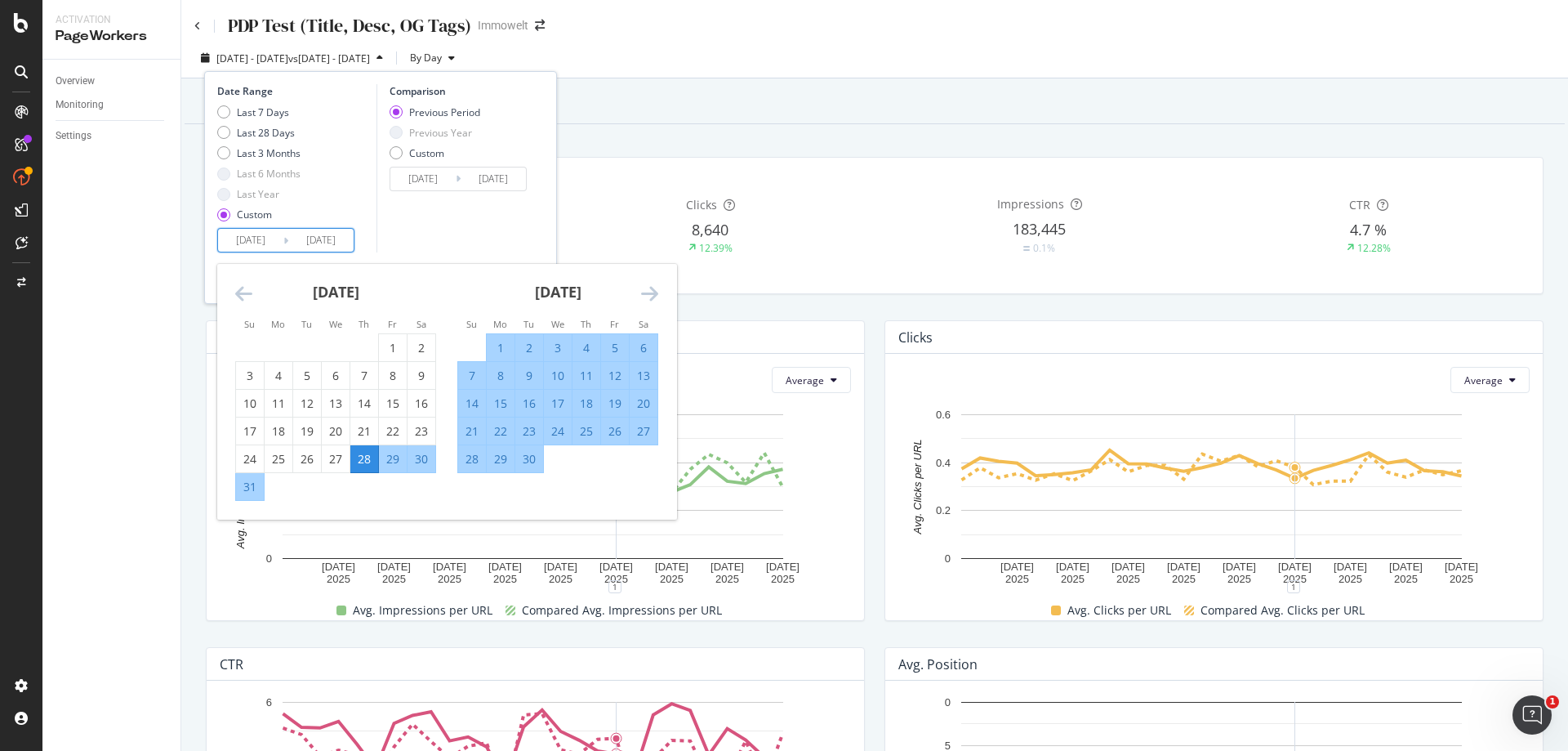
click at [475, 460] on div "28" at bounding box center [472, 459] width 28 height 16
type input "[DATE]"
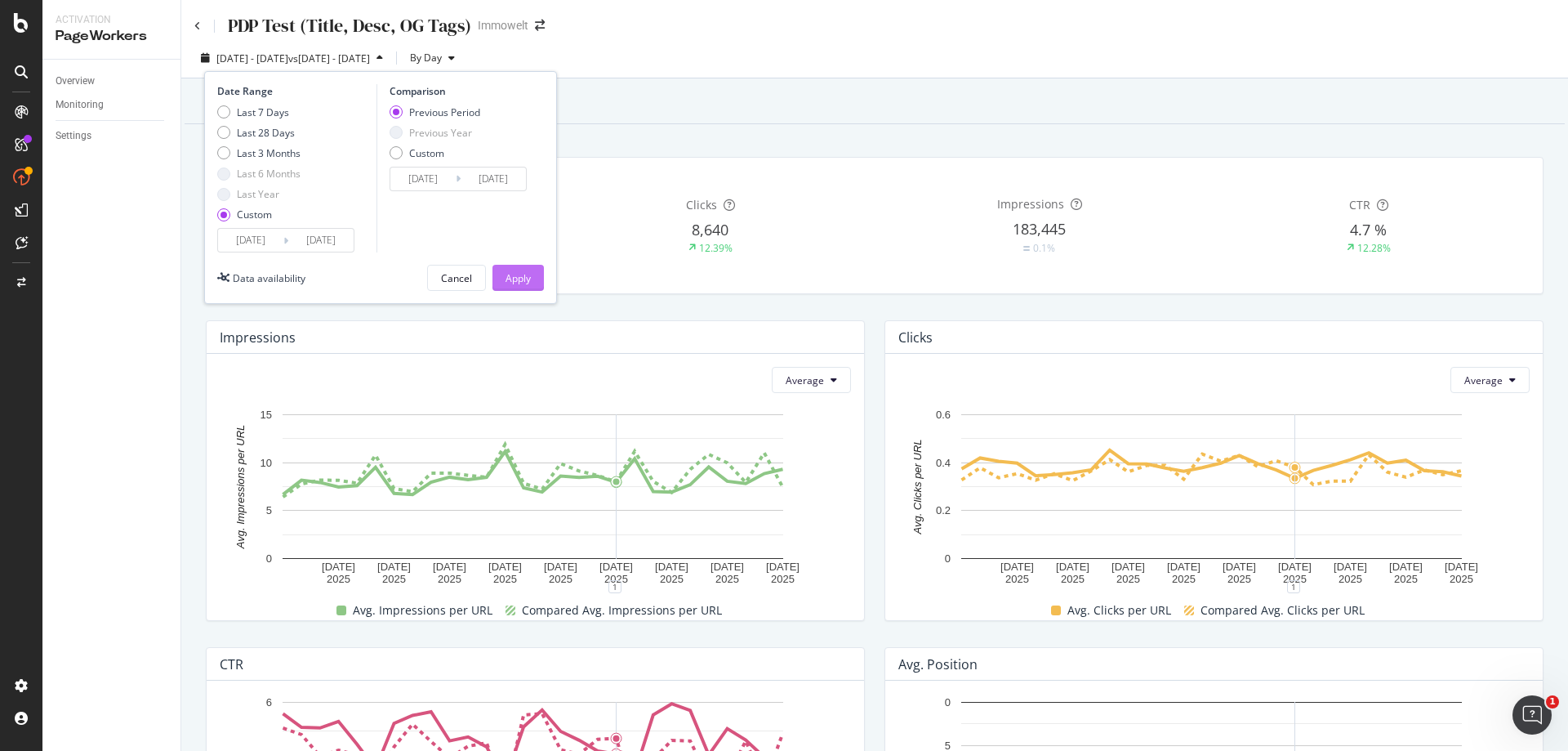
click at [518, 276] on div "Apply" at bounding box center [518, 278] width 25 height 14
